Goal: Task Accomplishment & Management: Complete application form

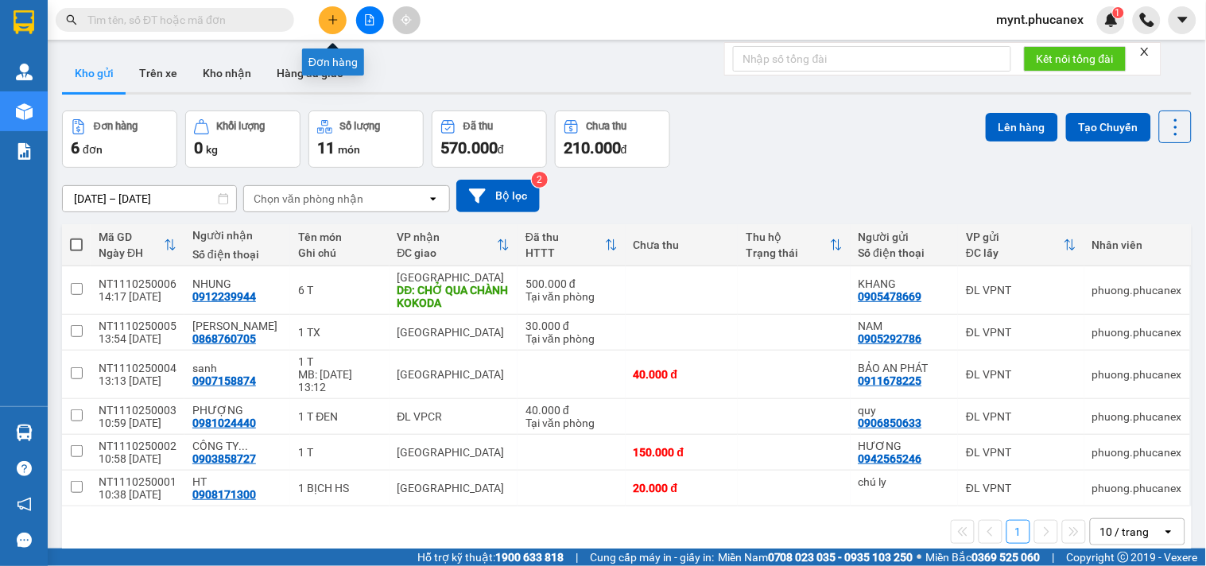
click at [323, 20] on button at bounding box center [333, 20] width 28 height 28
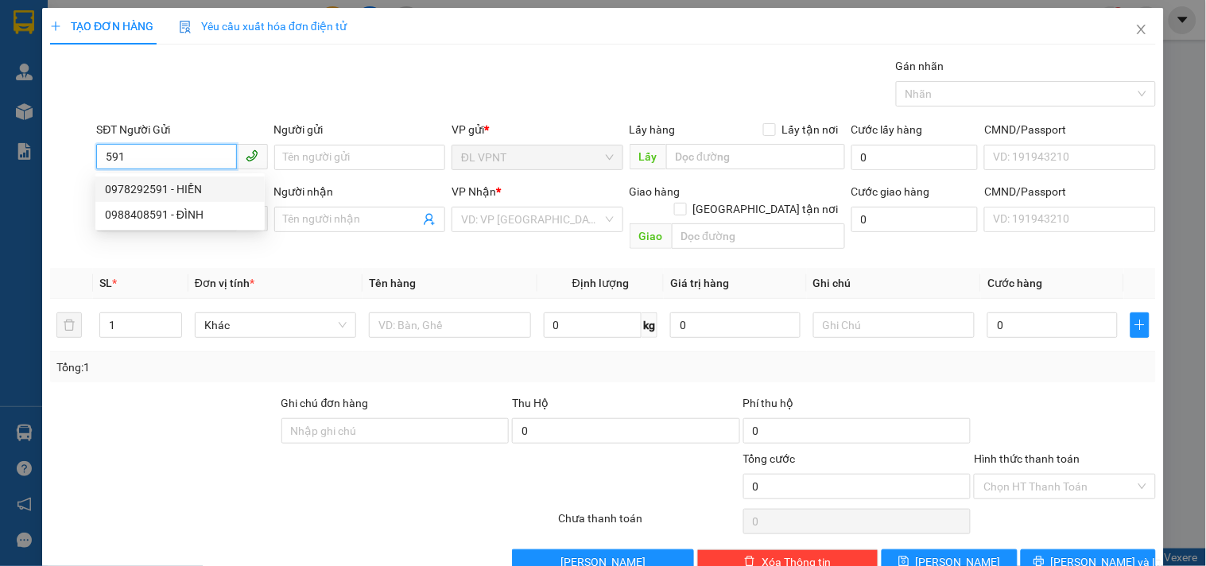
click at [191, 186] on div "0978292591 - HIỀN" at bounding box center [180, 188] width 150 height 17
type input "0978292591"
type input "HIỀN"
type input "0966323400"
type input "Ý"
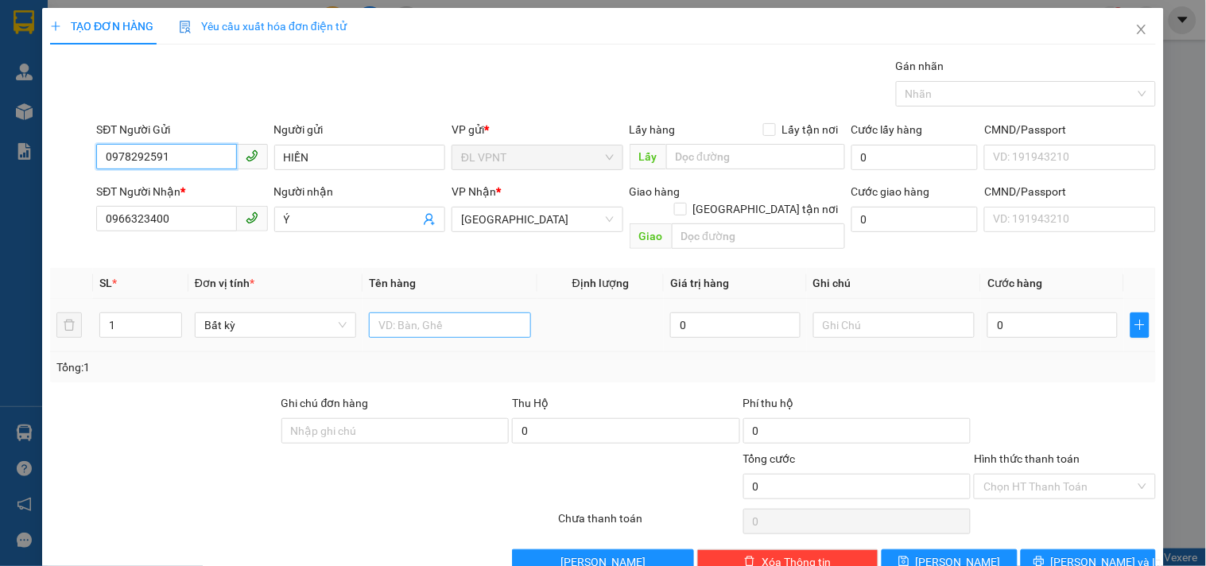
type input "0978292591"
click at [407, 312] on input "text" at bounding box center [449, 324] width 161 height 25
type input "1c"
click at [1000, 312] on input "0" at bounding box center [1052, 324] width 130 height 25
type input "2"
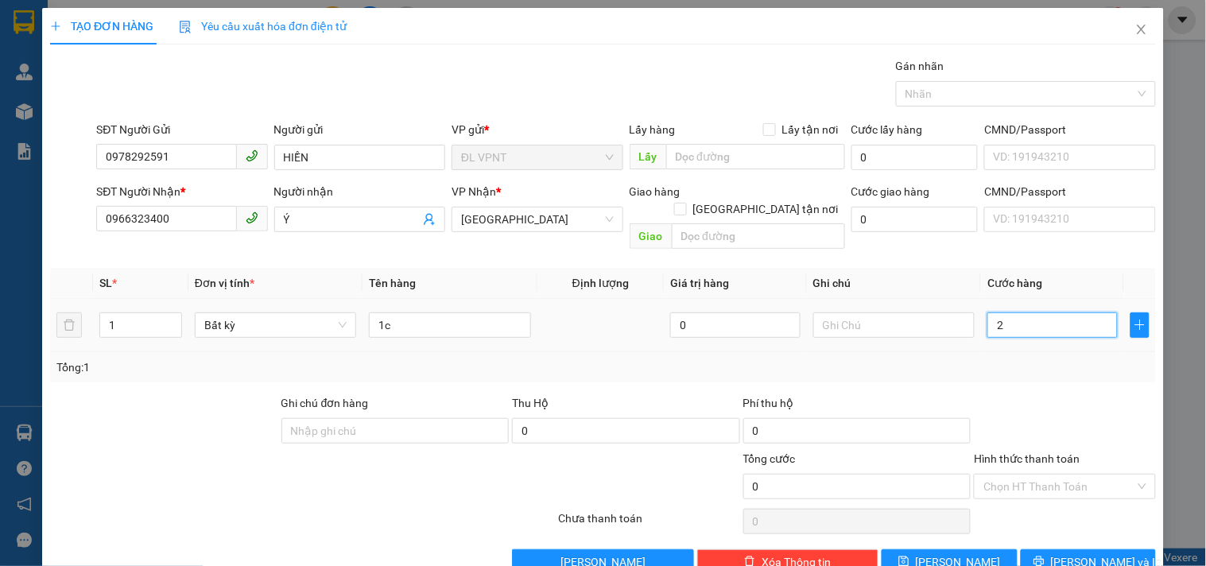
type input "2"
type input "20"
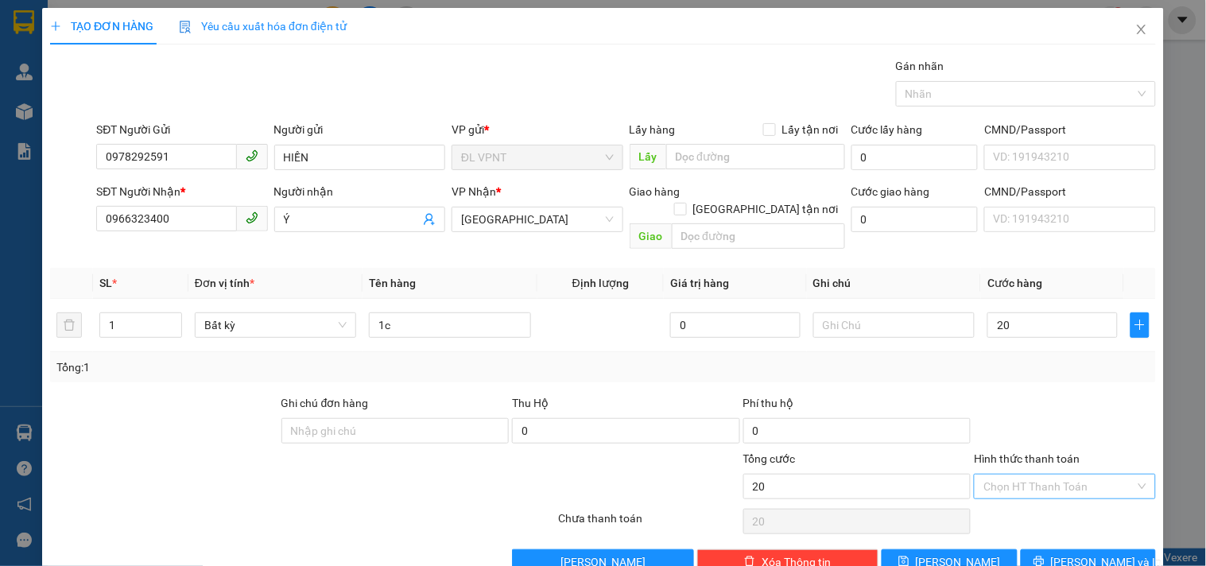
type input "20.000"
click at [997, 474] on input "Hình thức thanh toán" at bounding box center [1058, 486] width 151 height 24
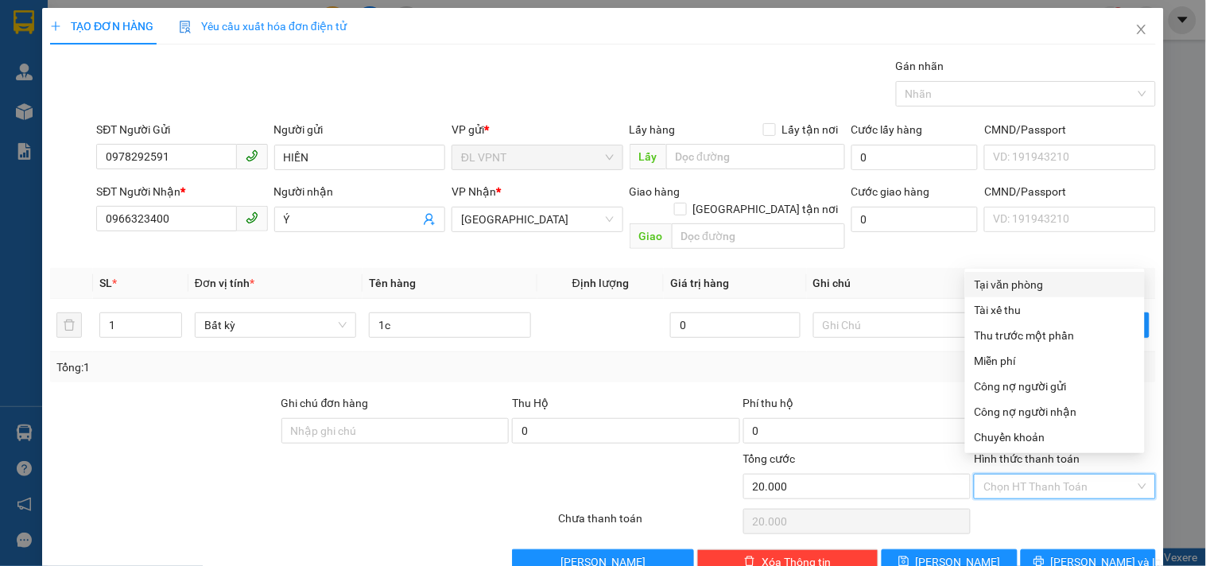
click at [995, 280] on div "Tại văn phòng" at bounding box center [1054, 284] width 161 height 17
type input "0"
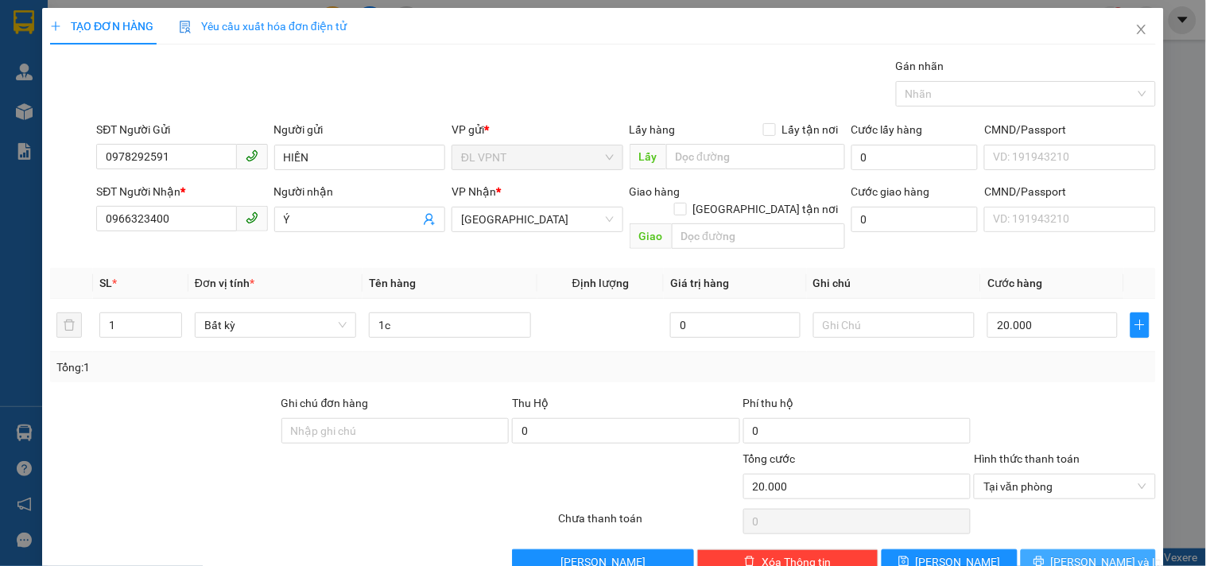
click at [1031, 549] on button "[PERSON_NAME] và In" at bounding box center [1087, 561] width 135 height 25
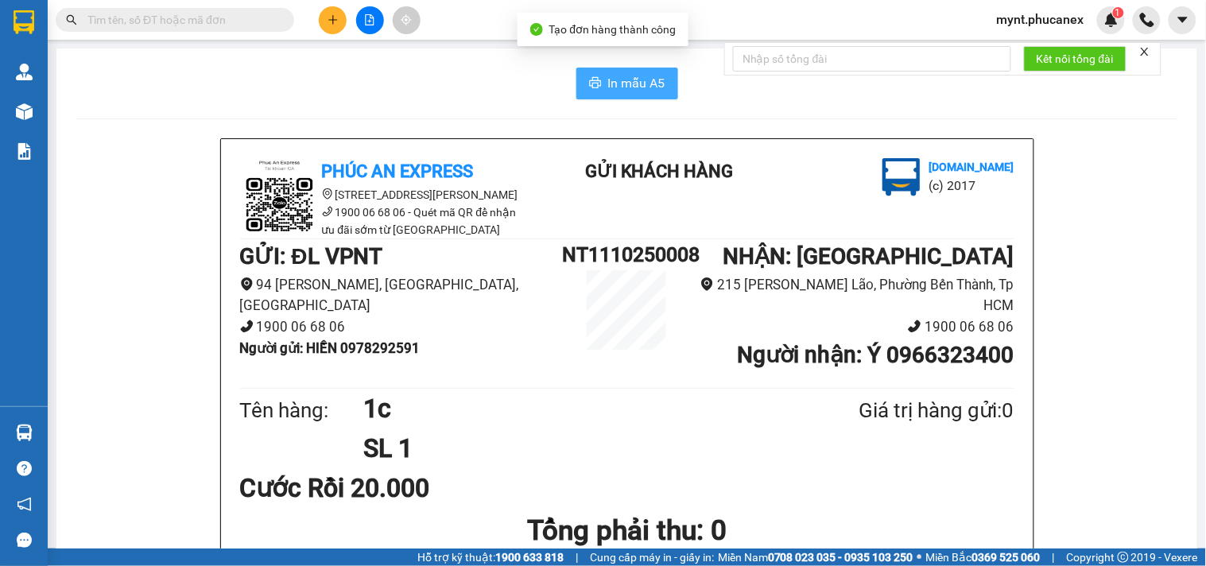
click at [598, 73] on button "In mẫu A5" at bounding box center [627, 84] width 102 height 32
click at [338, 18] on icon "plus" at bounding box center [332, 19] width 11 height 11
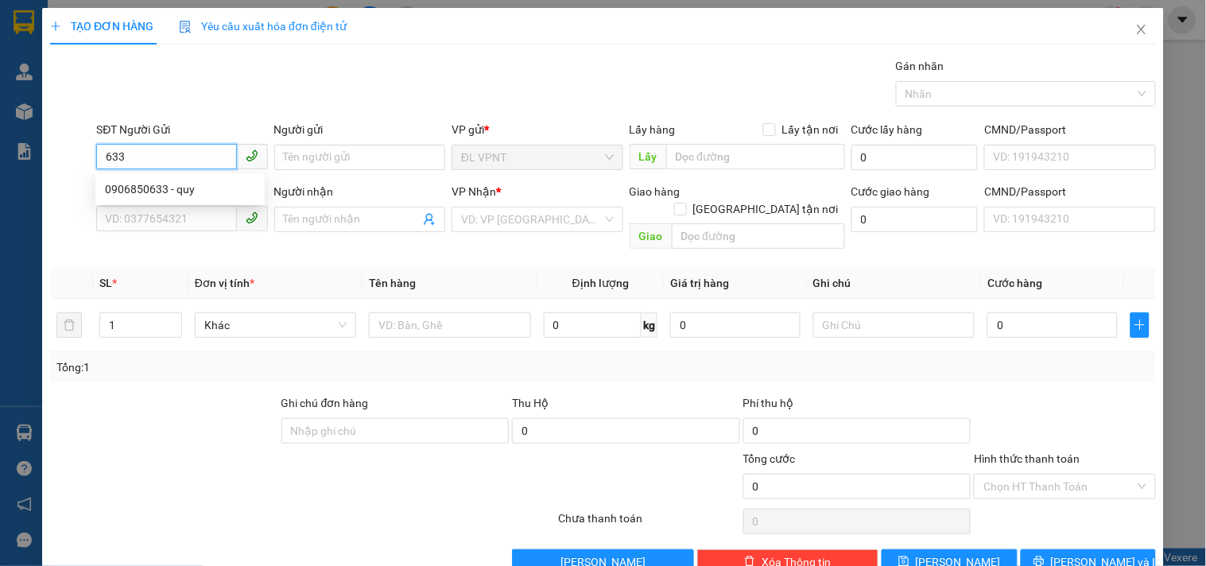
click at [172, 185] on div "0906850633 - quy" at bounding box center [180, 188] width 150 height 17
type input "0906850633"
type input "quy"
type input "0981024440"
type input "PHƯỢNG"
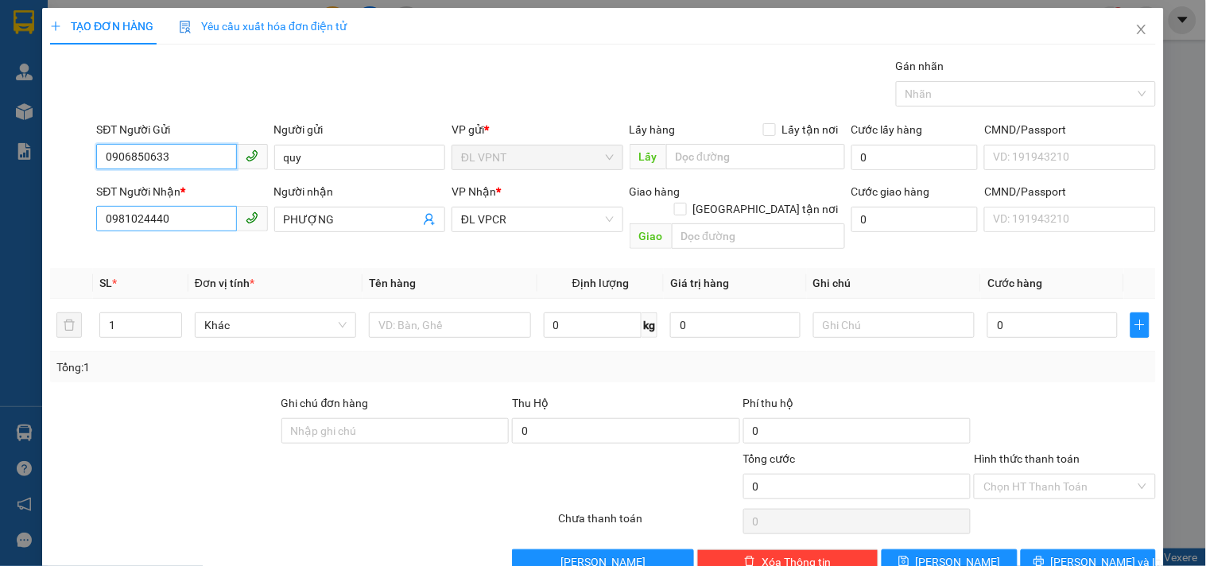
type input "0906850633"
drag, startPoint x: 191, startPoint y: 226, endPoint x: 0, endPoint y: 172, distance: 198.2
click at [0, 172] on div "TẠO ĐƠN HÀNG Yêu cầu xuất hóa đơn điện tử Transit Pickup Surcharge Ids Transit …" at bounding box center [603, 283] width 1206 height 566
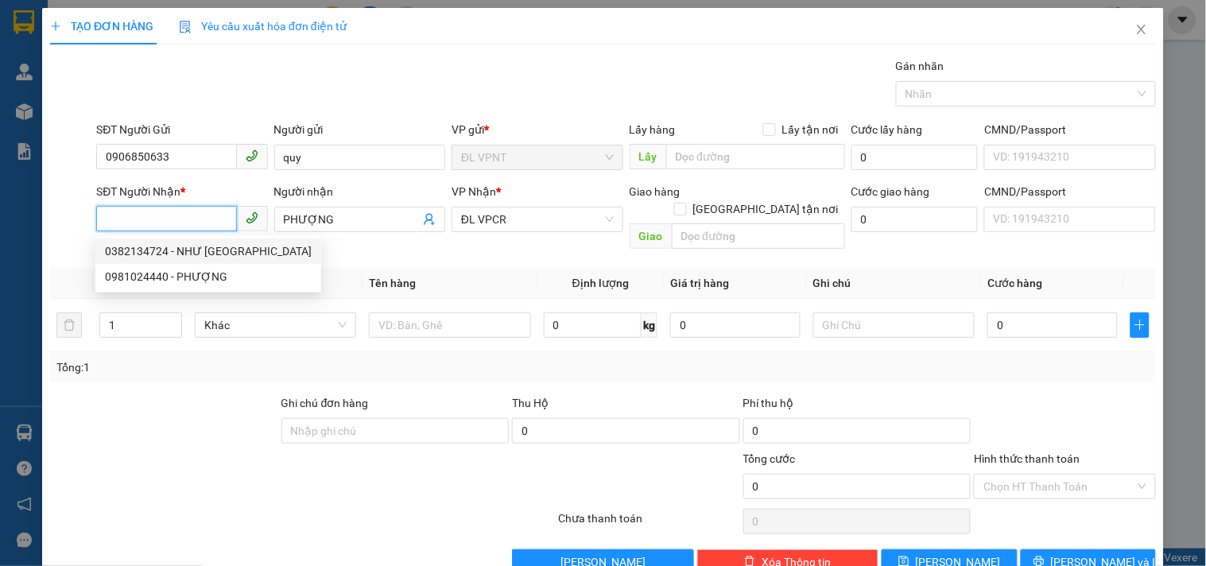
click at [196, 246] on div "0382134724 - NHƯ [GEOGRAPHIC_DATA]" at bounding box center [208, 250] width 207 height 17
type input "0382134724"
type input "NHƯ Ý"
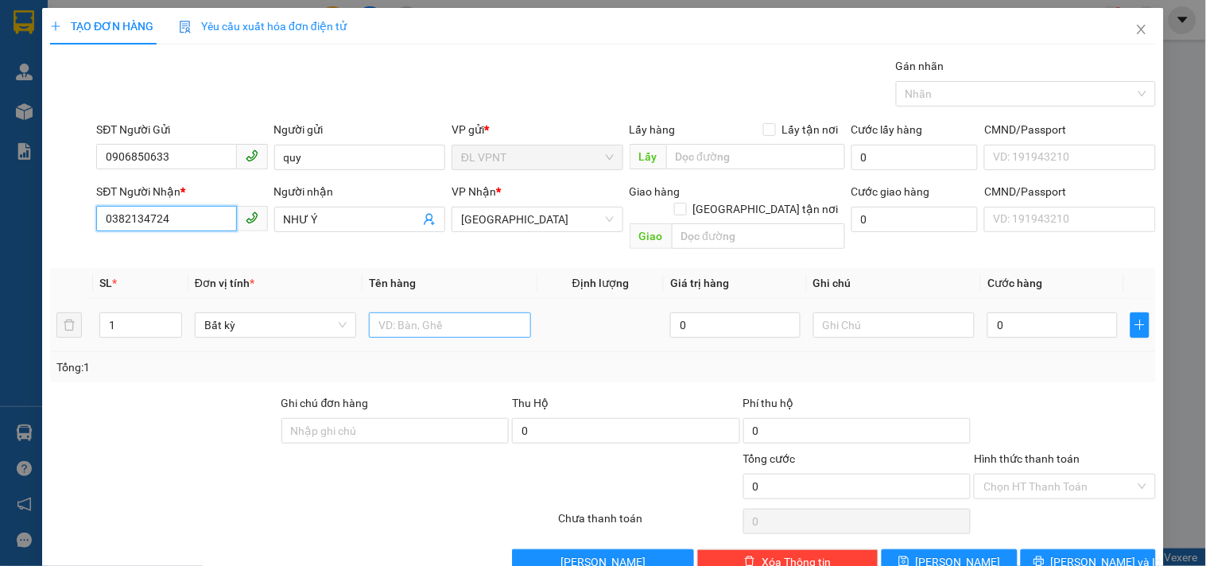
type input "0382134724"
click at [436, 312] on input "text" at bounding box center [449, 324] width 161 height 25
type input "5k"
drag, startPoint x: 122, startPoint y: 305, endPoint x: 14, endPoint y: 308, distance: 108.1
click at [14, 308] on div "TẠO ĐƠN HÀNG Yêu cầu xuất hóa đơn điện tử Transit Pickup Surcharge Ids Transit …" at bounding box center [603, 283] width 1206 height 566
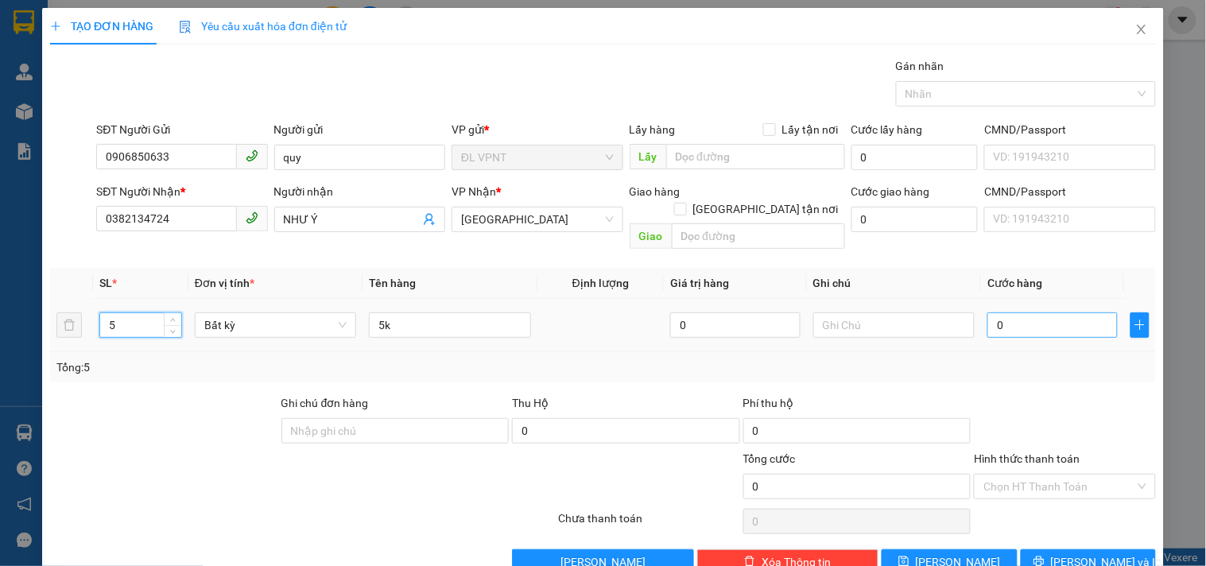
type input "5"
click at [1002, 319] on input "0" at bounding box center [1052, 324] width 130 height 25
type input "2"
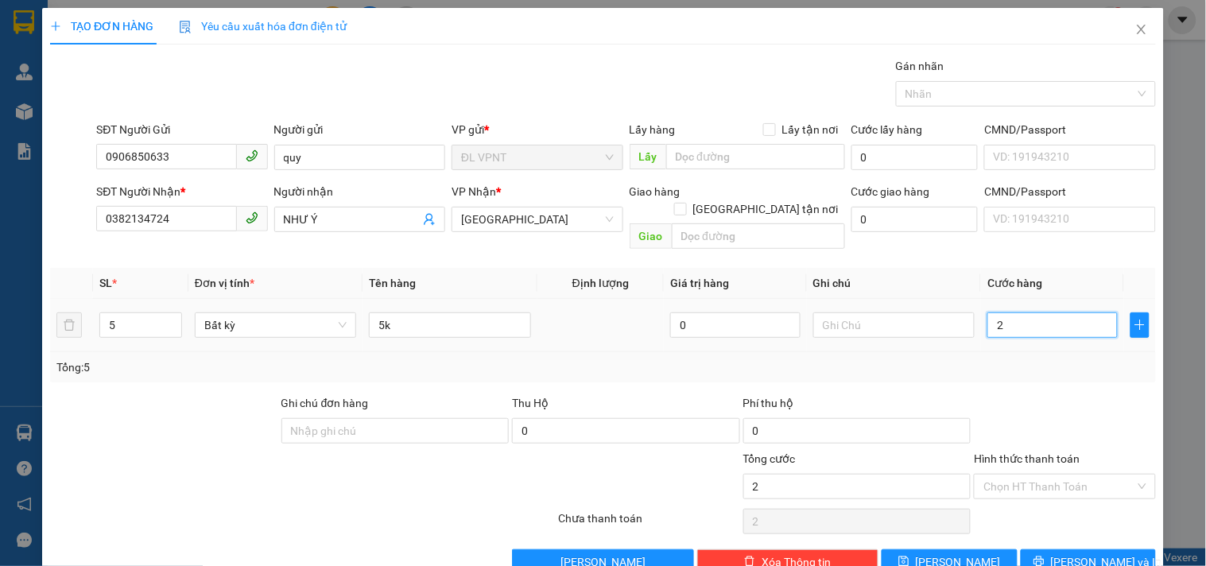
type input "20"
type input "200"
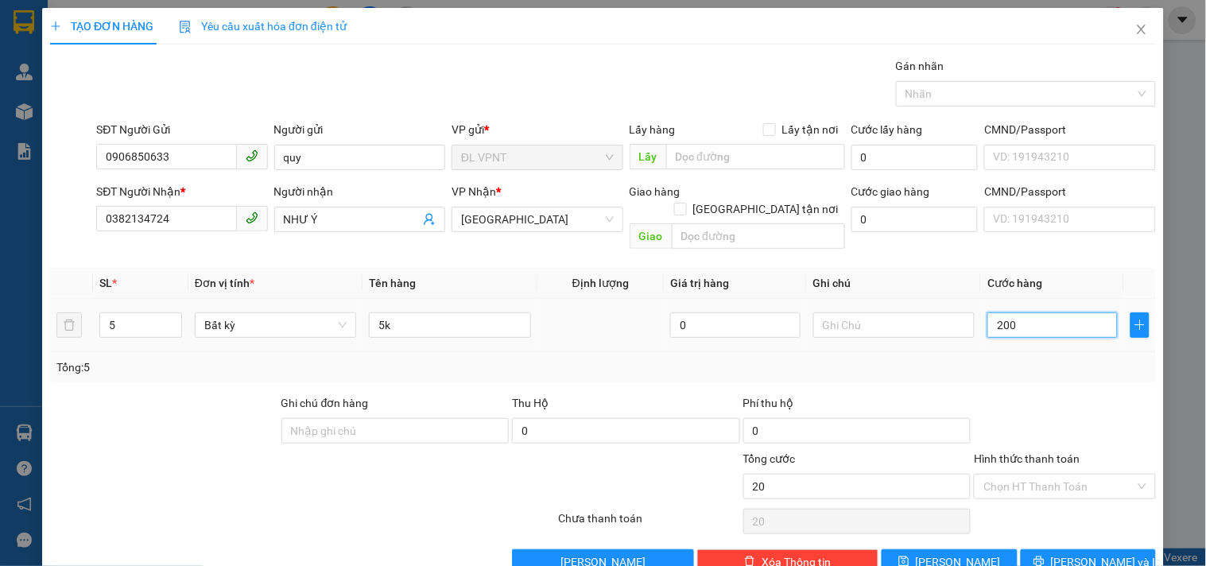
type input "200"
type input "200.000"
click at [1036, 549] on button "[PERSON_NAME] và In" at bounding box center [1087, 561] width 135 height 25
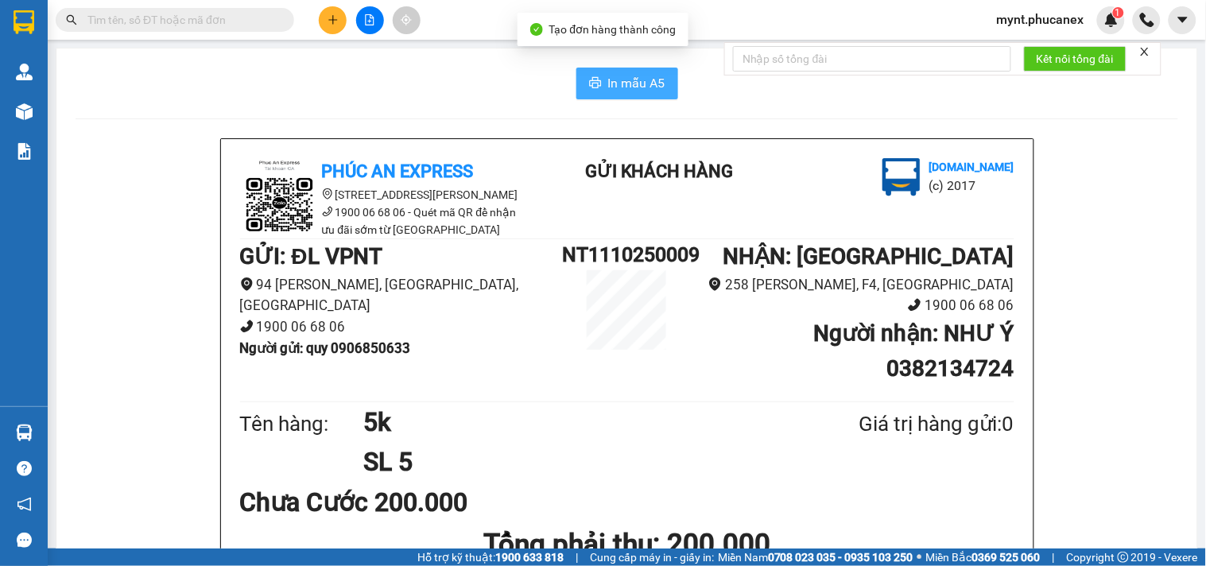
click at [608, 84] on span "In mẫu A5" at bounding box center [636, 83] width 57 height 20
click at [318, 89] on div "In mẫu A5" at bounding box center [626, 84] width 1102 height 32
